Goal: Information Seeking & Learning: Learn about a topic

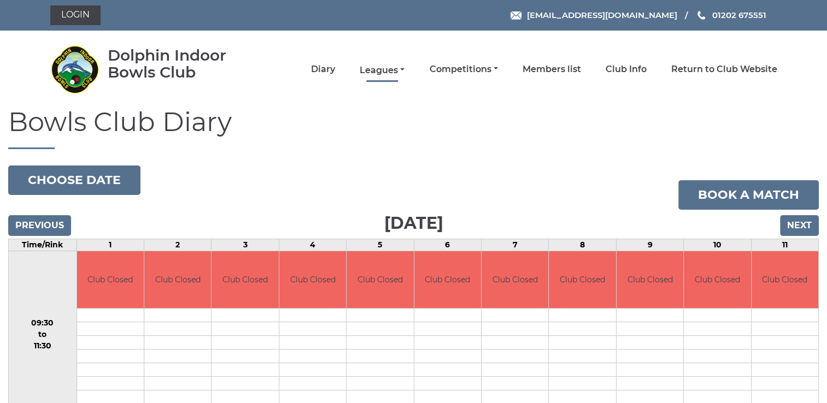
click at [376, 69] on link "Leagues" at bounding box center [382, 70] width 45 height 12
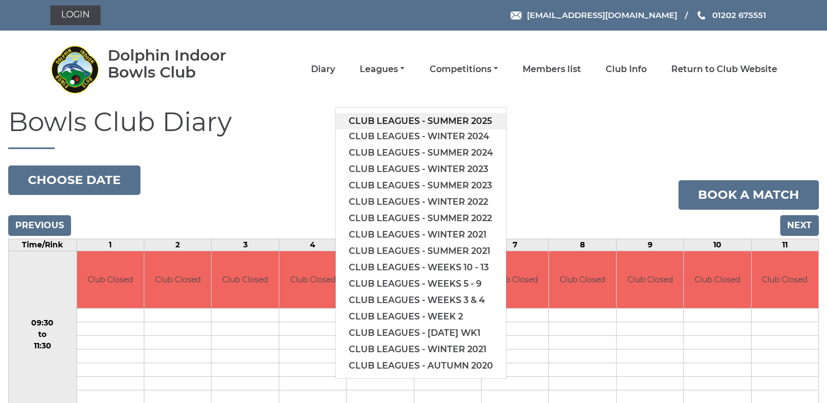
click at [398, 115] on link "Club leagues - Summer 2025" at bounding box center [421, 121] width 171 height 16
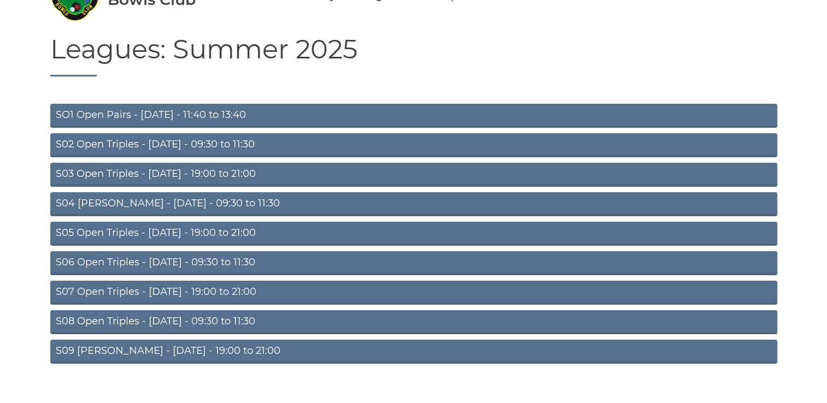
scroll to position [86, 0]
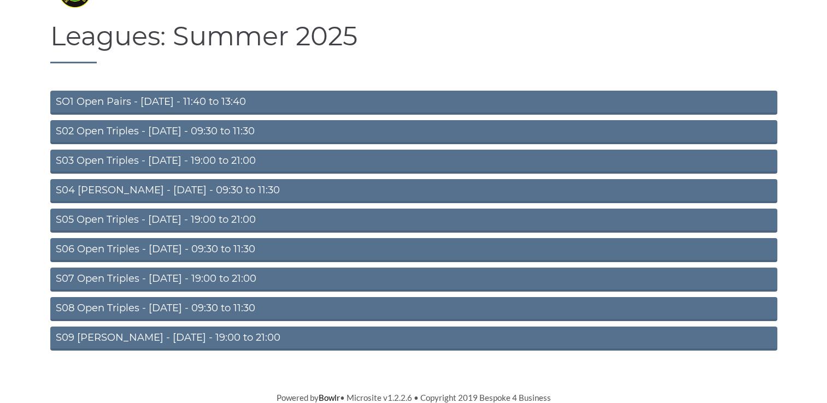
click at [214, 338] on link "S09 Aussie Pairs - Friday - 19:00 to 21:00" at bounding box center [413, 339] width 727 height 24
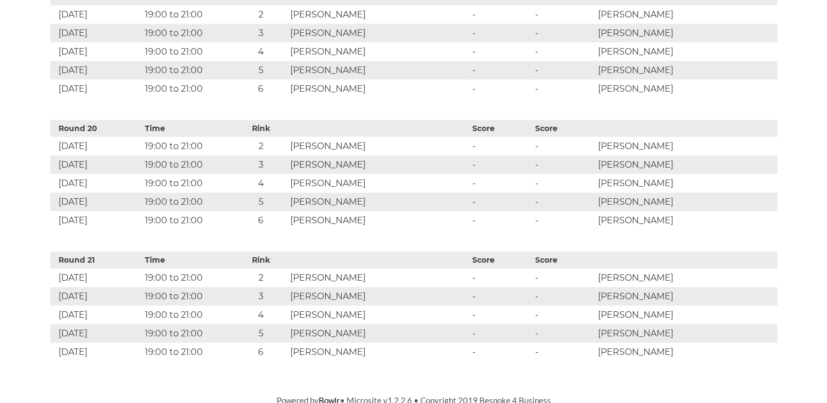
scroll to position [2940, 0]
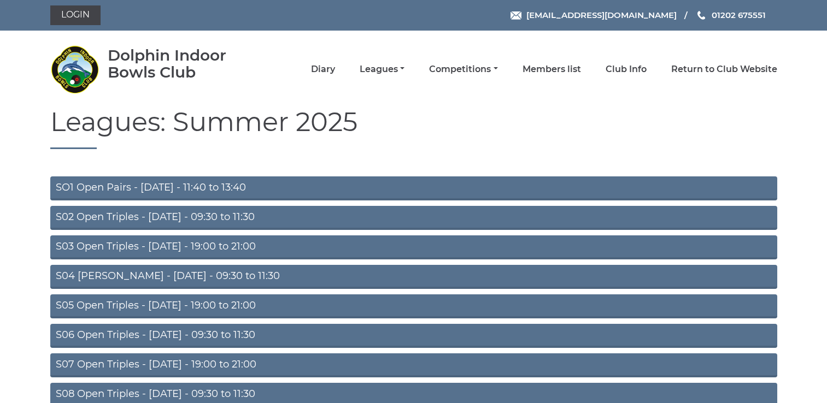
scroll to position [86, 0]
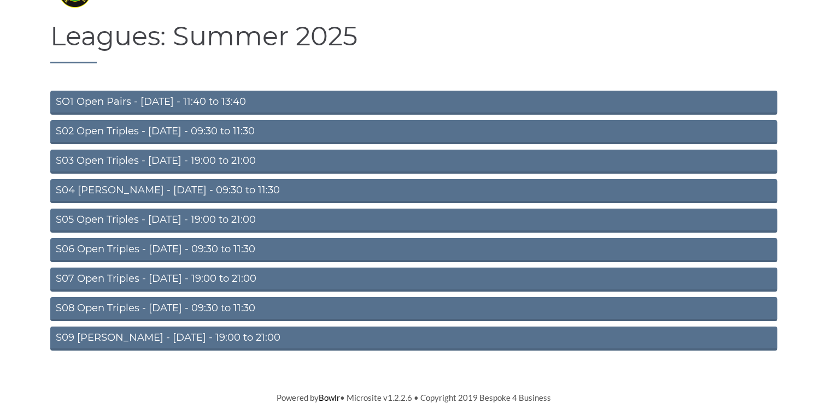
click at [171, 306] on link "S08 Open Triples - [DATE] - 09:30 to 11:30" at bounding box center [413, 309] width 727 height 24
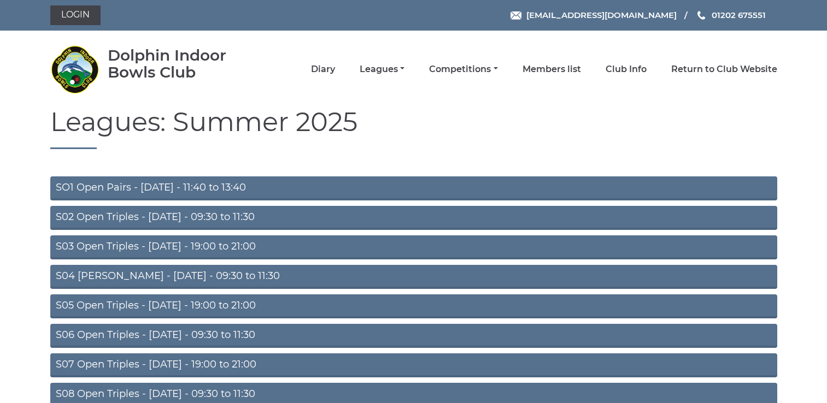
scroll to position [86, 0]
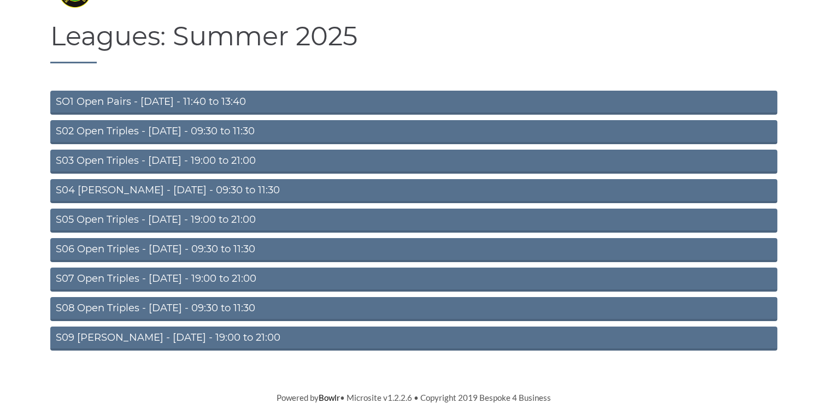
click at [167, 248] on link "S06 Open Triples - [DATE] - 09:30 to 11:30" at bounding box center [413, 250] width 727 height 24
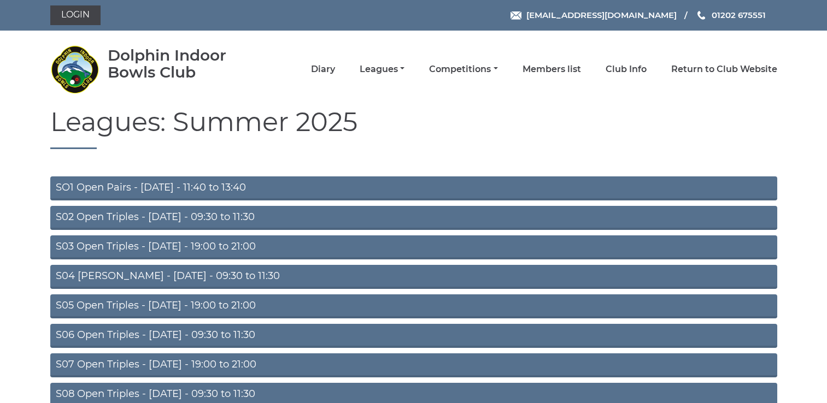
scroll to position [86, 0]
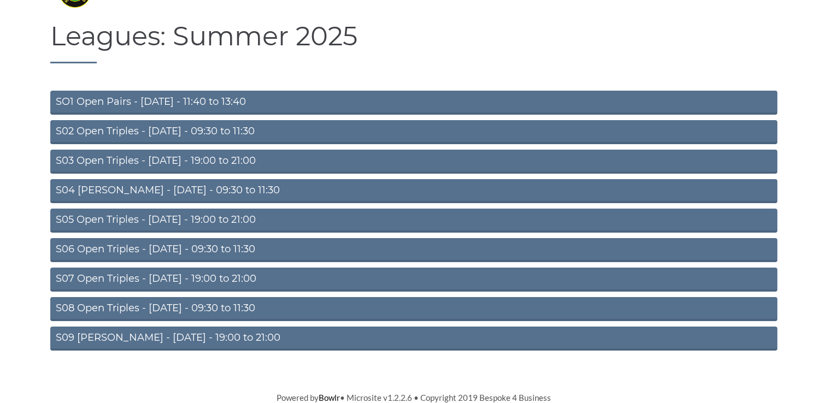
click at [220, 278] on link "S07 Open Triples - Thursday - 19:00 to 21:00" at bounding box center [413, 280] width 727 height 24
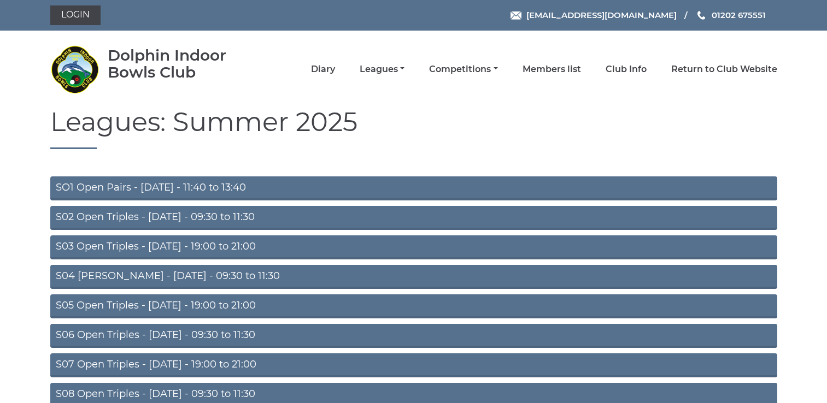
scroll to position [86, 0]
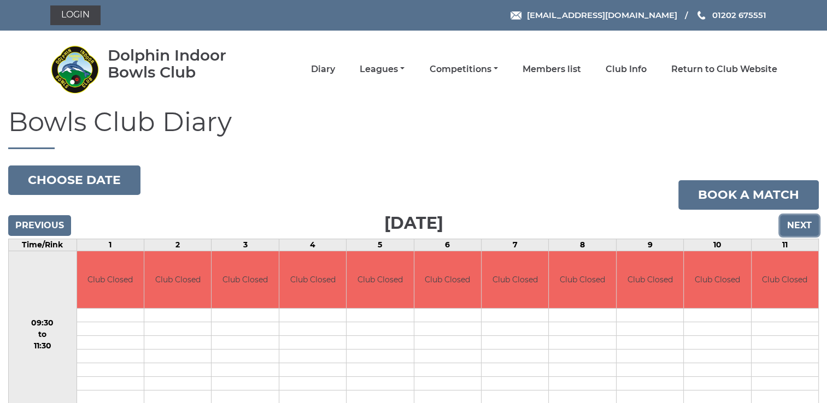
click at [799, 221] on input "Next" at bounding box center [799, 225] width 39 height 21
click at [798, 220] on input "Next" at bounding box center [799, 225] width 39 height 21
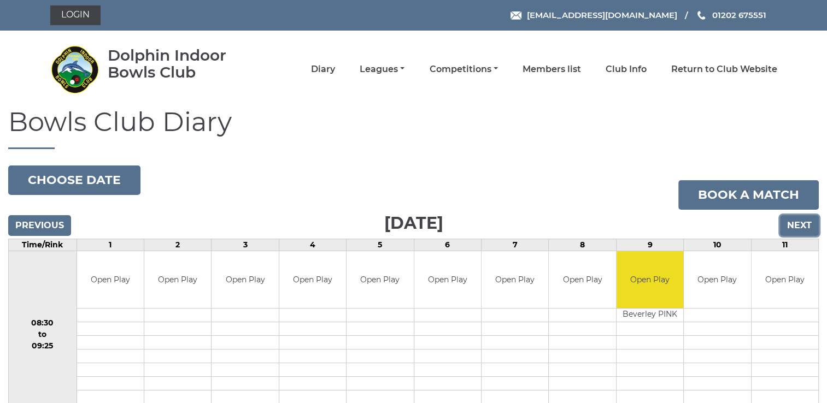
click at [798, 220] on input "Next" at bounding box center [799, 225] width 39 height 21
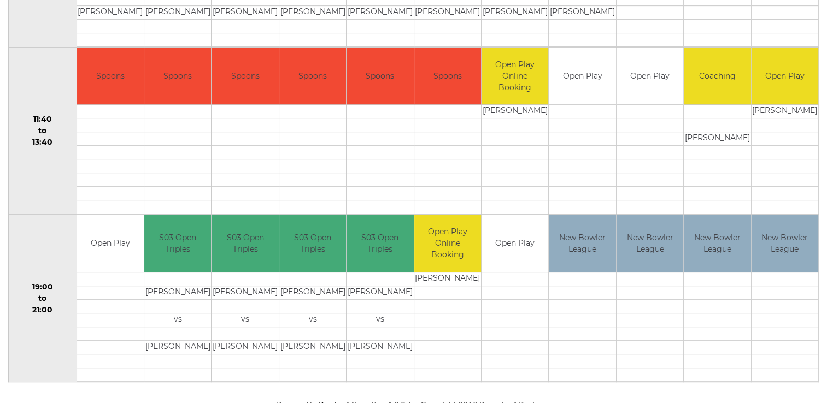
scroll to position [541, 0]
